Goal: Find specific page/section

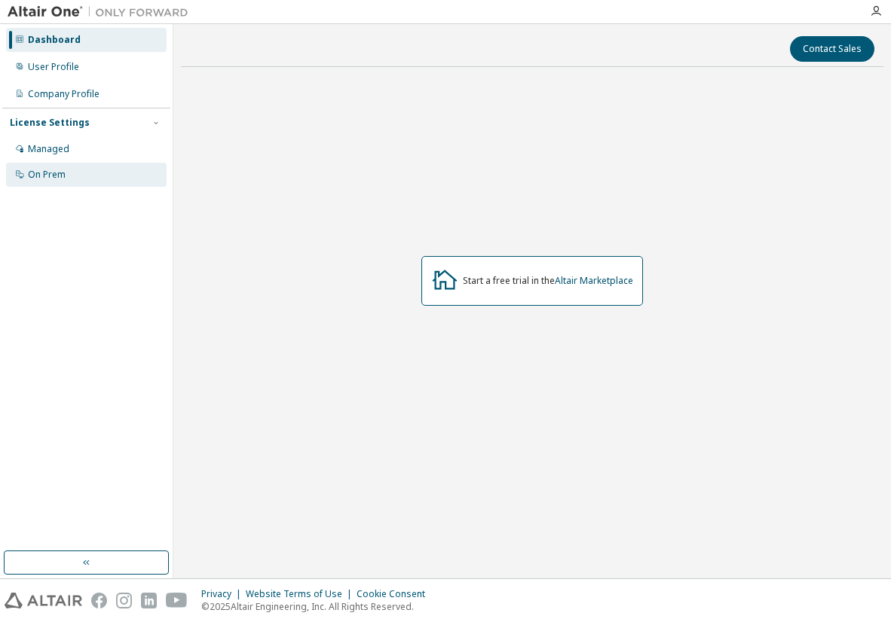
click at [33, 176] on div "On Prem" at bounding box center [47, 175] width 38 height 12
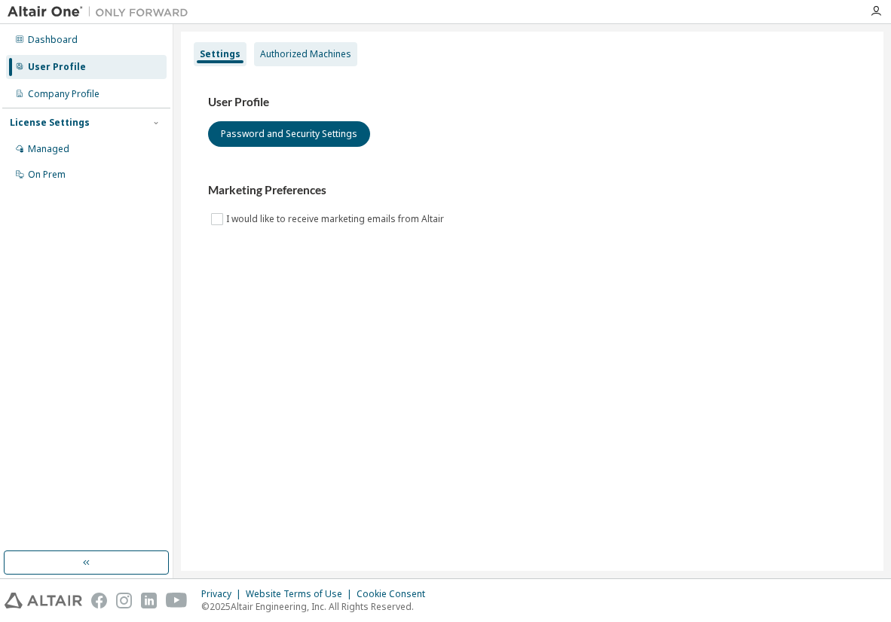
click at [261, 57] on div "Authorized Machines" at bounding box center [305, 54] width 91 height 12
